Goal: Task Accomplishment & Management: Complete application form

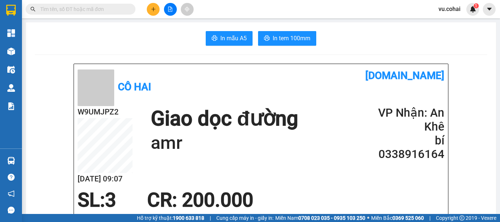
click at [171, 16] on div "Kết quả tìm kiếm ( 0 ) Bộ lọc No Data vu.cohai 1" at bounding box center [250, 9] width 500 height 18
click at [172, 6] on button at bounding box center [170, 9] width 13 height 13
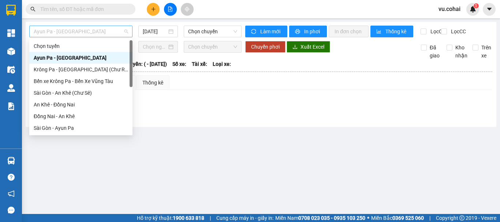
click at [82, 30] on span "Ayun Pa - Sài Gòn" at bounding box center [81, 31] width 94 height 11
click at [80, 68] on div "Krông Pa - Sài Gòn (Chư RCăm)" at bounding box center [81, 69] width 94 height 8
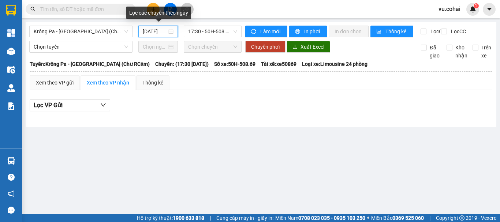
click at [155, 32] on input "13/09/2025" at bounding box center [155, 31] width 24 height 8
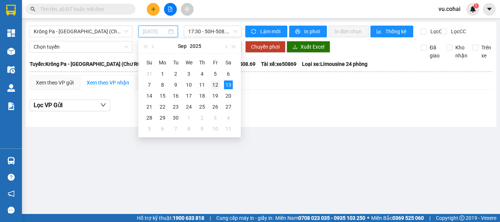
click at [215, 86] on div "12" at bounding box center [215, 84] width 9 height 9
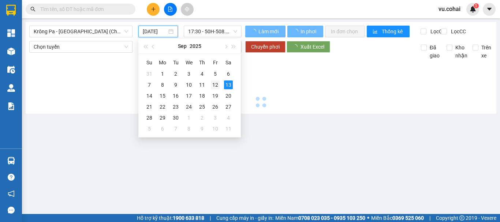
type input "12/09/2025"
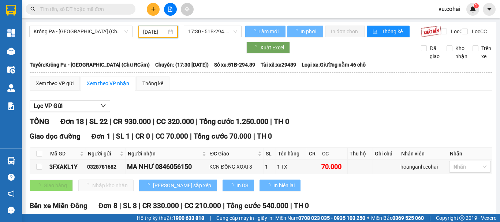
click at [210, 30] on span "17:30 - 51B-294.89" at bounding box center [212, 31] width 49 height 11
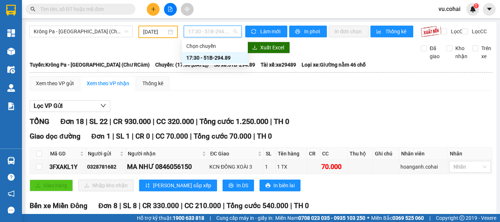
click at [222, 56] on div "17:30 - 51B-294.89" at bounding box center [214, 58] width 57 height 8
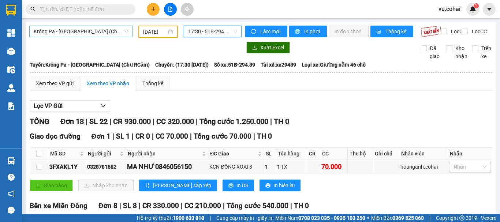
click at [84, 29] on span "Krông Pa - Sài Gòn (Chư RCăm)" at bounding box center [81, 31] width 94 height 11
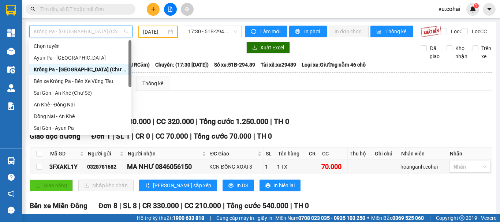
scroll to position [37, 0]
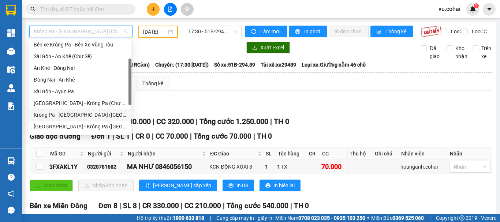
click at [68, 112] on div "Krông Pa - Sài Gòn (Uar)" at bounding box center [80, 115] width 93 height 8
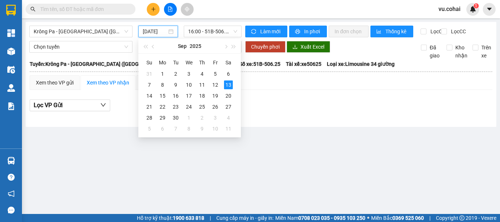
click at [153, 29] on input "13/09/2025" at bounding box center [155, 31] width 24 height 8
click at [215, 84] on div "12" at bounding box center [215, 84] width 9 height 9
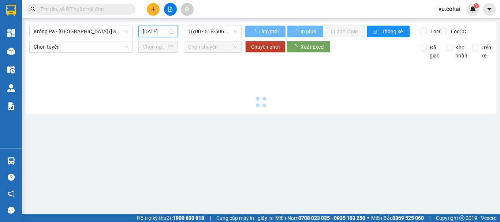
type input "12/09/2025"
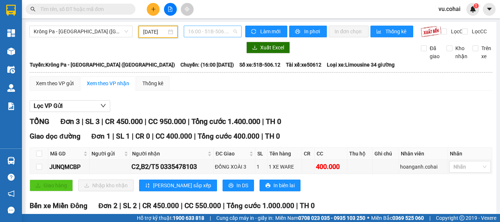
click at [203, 26] on span "16:00 - 51B-506.12" at bounding box center [212, 31] width 49 height 11
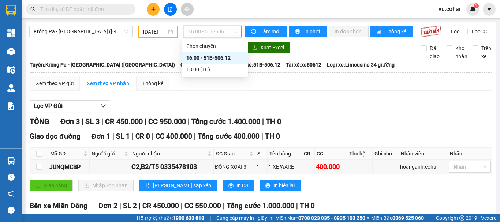
click at [204, 61] on div "16:00 - 51B-506.12" at bounding box center [214, 58] width 57 height 8
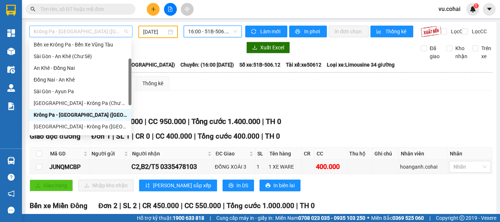
click at [98, 30] on span "Krông Pa - Sài Gòn (Uar)" at bounding box center [81, 31] width 94 height 11
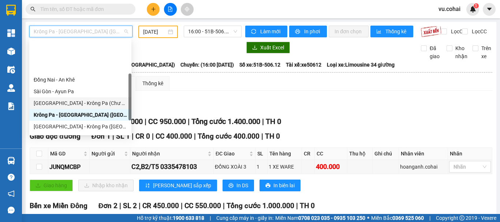
scroll to position [73, 0]
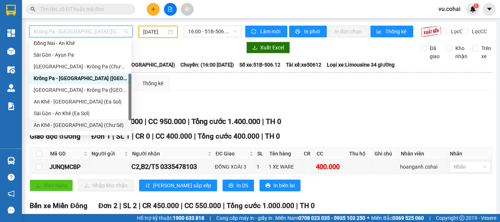
click at [70, 123] on div "An Khê - Sài Gòn (Chư Sê)" at bounding box center [80, 125] width 93 height 8
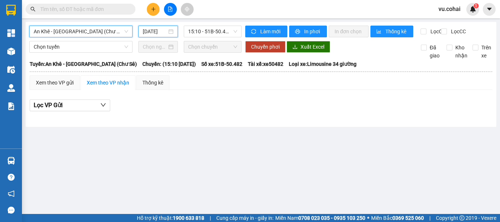
click at [151, 30] on input "13/09/2025" at bounding box center [155, 31] width 24 height 8
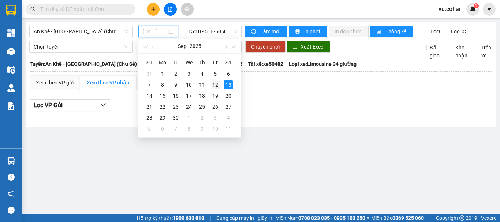
click at [216, 87] on div "12" at bounding box center [215, 84] width 9 height 9
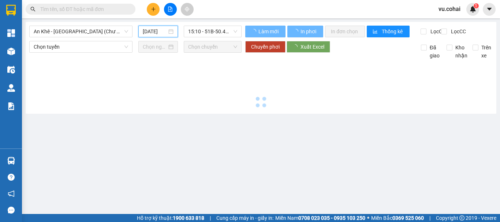
type input "12/09/2025"
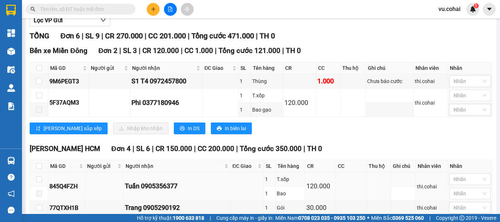
scroll to position [85, 0]
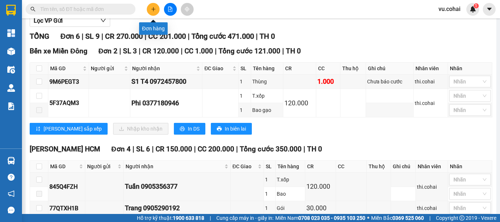
click at [150, 7] on button at bounding box center [153, 9] width 13 height 13
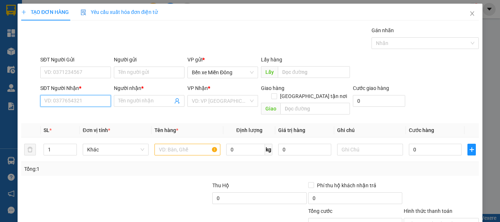
click at [67, 99] on input "SĐT Người Nhận *" at bounding box center [75, 101] width 71 height 12
drag, startPoint x: 67, startPoint y: 99, endPoint x: 80, endPoint y: 131, distance: 34.0
click at [80, 131] on div "Transit Pickup Surcharge Ids Transit Deliver Surcharge Ids Transit Deliver Surc…" at bounding box center [249, 145] width 457 height 238
click at [80, 138] on td "Khác" at bounding box center [116, 150] width 72 height 25
click at [61, 102] on input "076" at bounding box center [75, 101] width 71 height 12
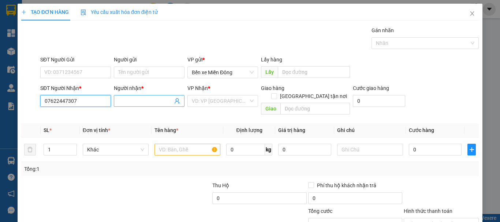
type input "07622447307"
click at [141, 96] on span at bounding box center [149, 101] width 71 height 12
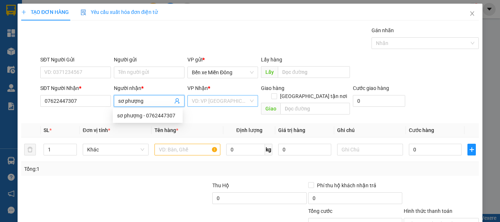
type input "sơ phượng"
click at [215, 102] on input "search" at bounding box center [220, 100] width 57 height 11
click at [152, 100] on input "sơ phượng" at bounding box center [145, 101] width 54 height 8
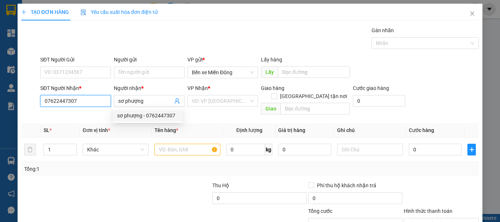
click at [58, 99] on input "07622447307" at bounding box center [75, 101] width 71 height 12
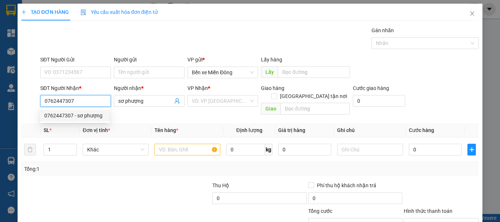
click at [95, 117] on div "0762447307 - sơ phượng" at bounding box center [74, 116] width 61 height 8
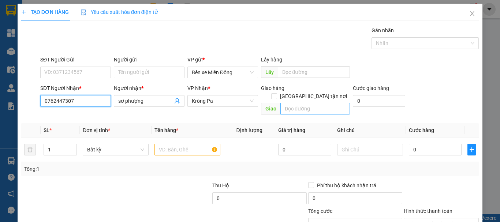
type input "0762447307"
click at [309, 103] on input "text" at bounding box center [314, 109] width 69 height 12
type input "chư căm"
click at [173, 144] on input "text" at bounding box center [187, 150] width 66 height 12
type input "b"
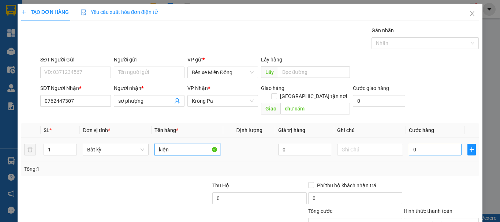
type input "kiện"
click at [445, 144] on input "0" at bounding box center [435, 150] width 53 height 12
type input "001"
type input "1"
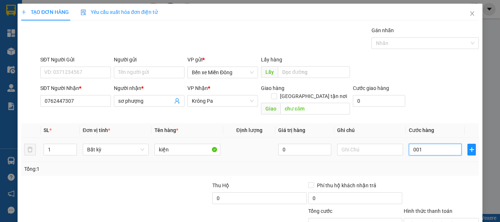
type input "0.010"
type input "10"
type input "00.100"
type input "100"
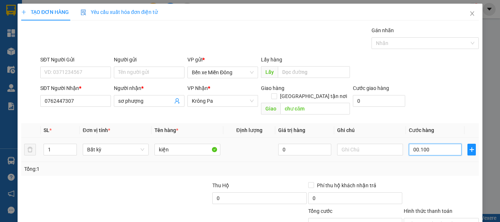
type input "100"
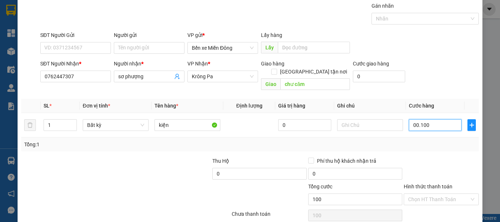
scroll to position [49, 0]
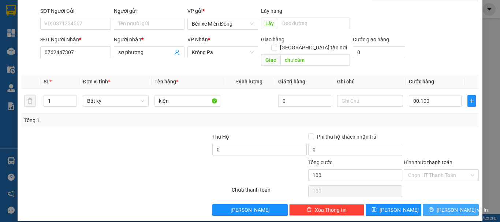
type input "100.000"
click at [448, 206] on span "[PERSON_NAME] và In" at bounding box center [461, 210] width 51 height 8
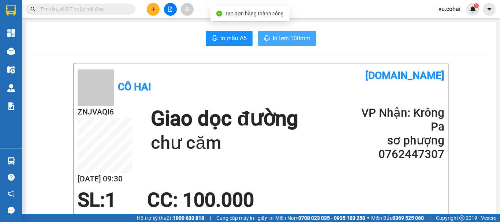
click at [298, 41] on span "In tem 100mm" at bounding box center [291, 38] width 38 height 9
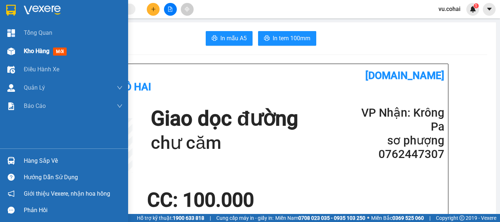
click at [26, 54] on span "Kho hàng" at bounding box center [37, 51] width 26 height 7
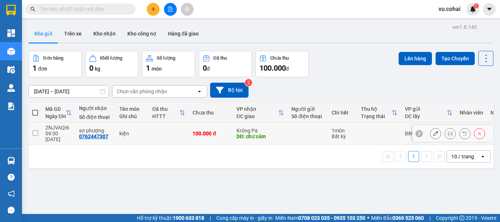
click at [433, 133] on icon at bounding box center [435, 133] width 5 height 5
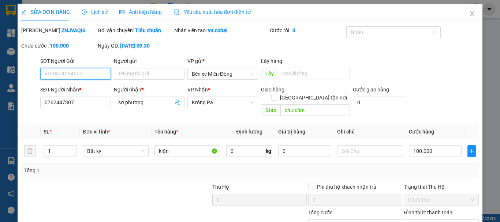
type input "0762447307"
type input "sơ phượng"
type input "chư căm"
type input "100.000"
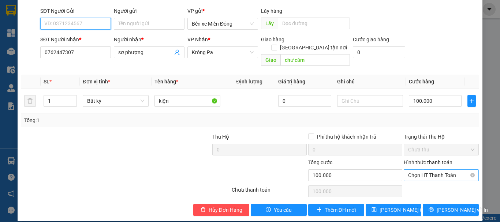
click at [429, 170] on span "Chọn HT Thanh Toán" at bounding box center [441, 175] width 66 height 11
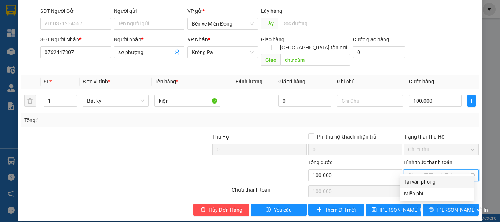
click at [420, 183] on div "Tại văn phòng" at bounding box center [436, 182] width 65 height 8
type input "0"
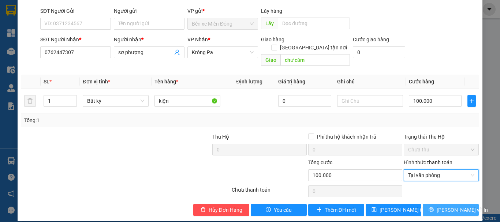
click at [444, 206] on span "[PERSON_NAME] và In" at bounding box center [461, 210] width 51 height 8
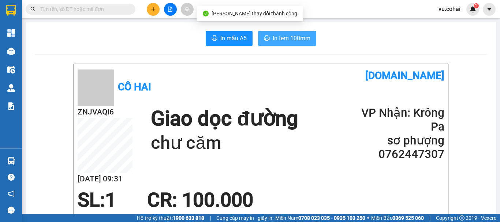
click at [289, 36] on span "In tem 100mm" at bounding box center [291, 38] width 38 height 9
